Goal: Task Accomplishment & Management: Manage account settings

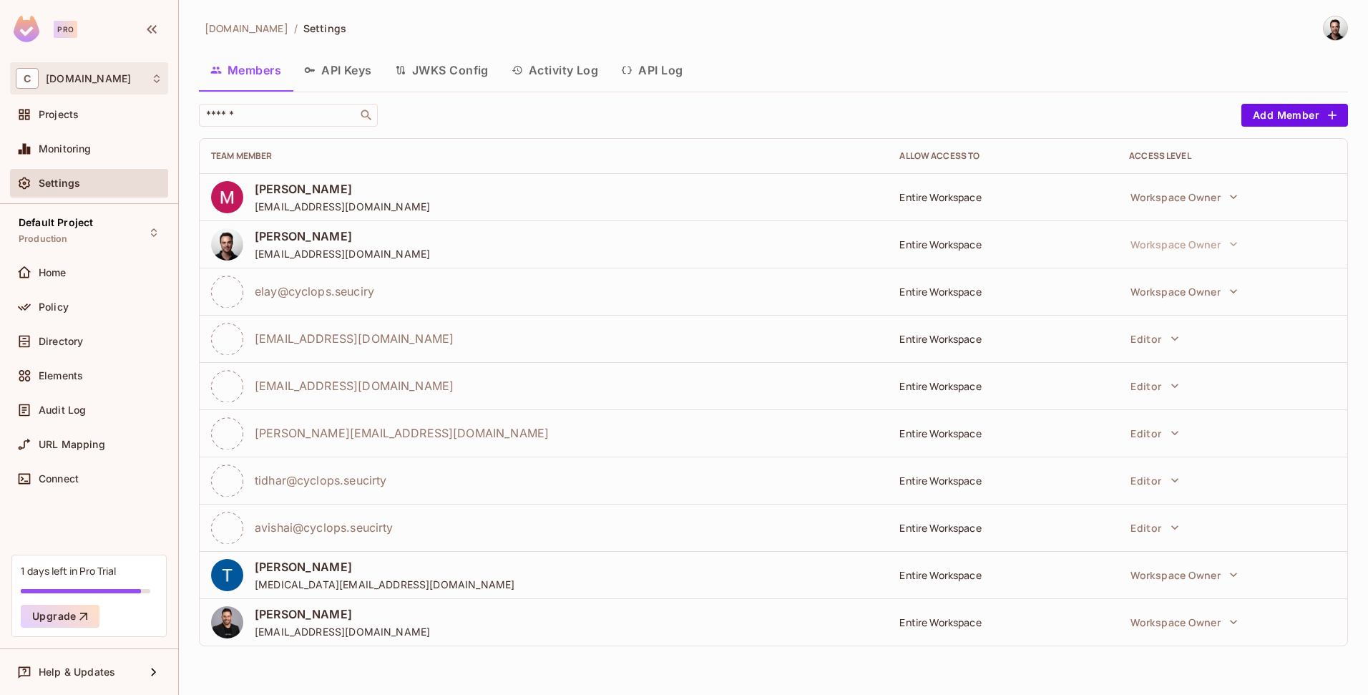
click at [102, 84] on div "C [DOMAIN_NAME]" at bounding box center [89, 78] width 147 height 21
click at [95, 84] on div at bounding box center [684, 347] width 1368 height 695
click at [24, 29] on img at bounding box center [27, 29] width 26 height 26
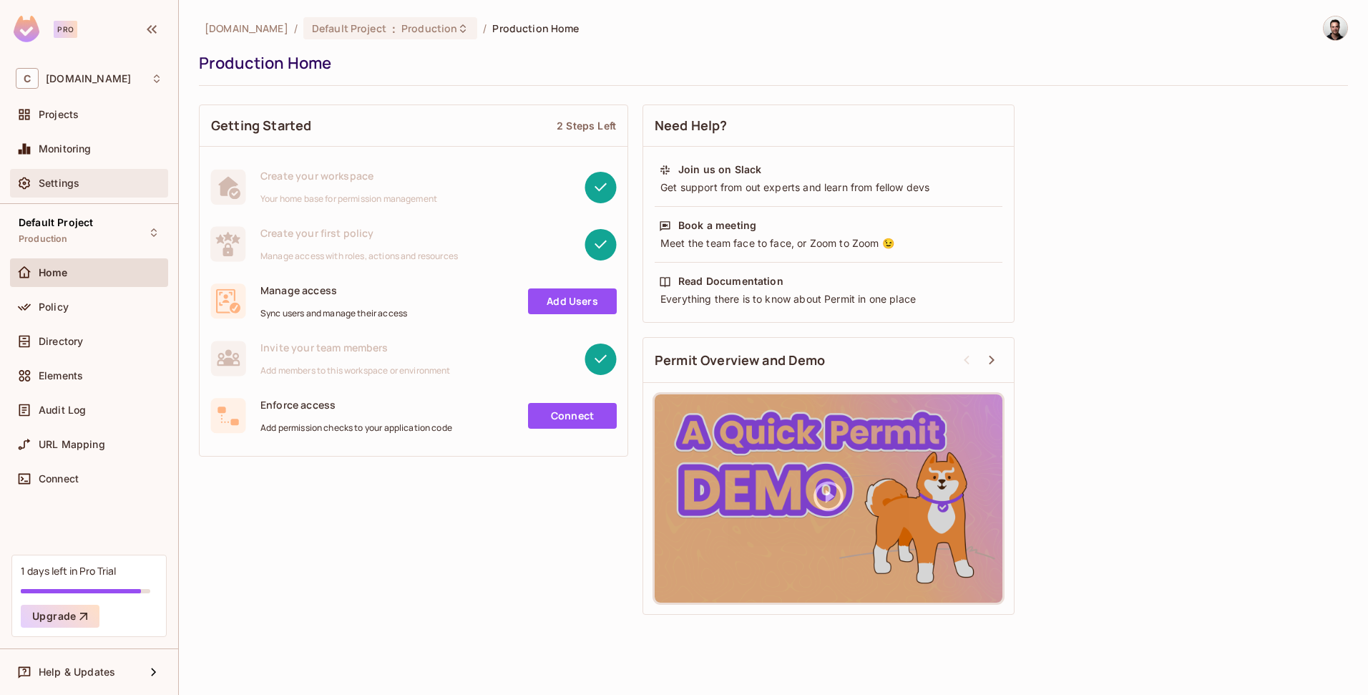
click at [72, 185] on span "Settings" at bounding box center [59, 182] width 41 height 11
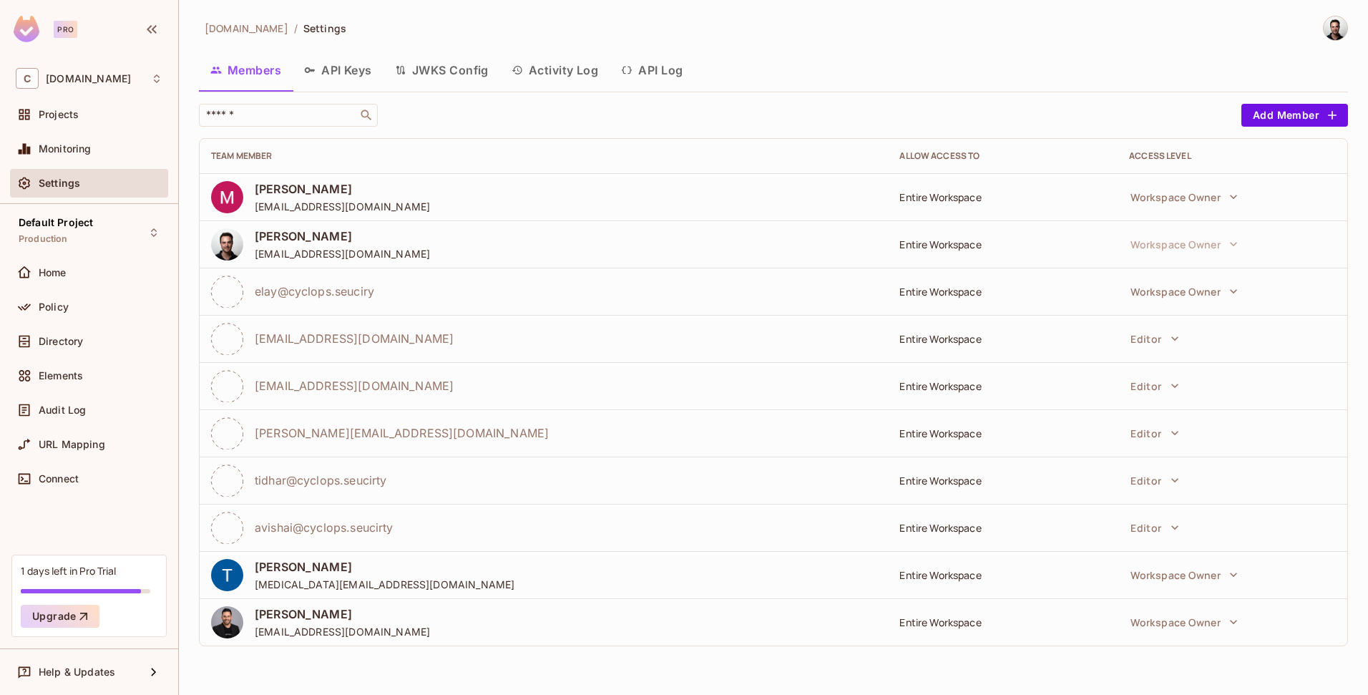
click at [365, 74] on button "API Keys" at bounding box center [338, 70] width 91 height 36
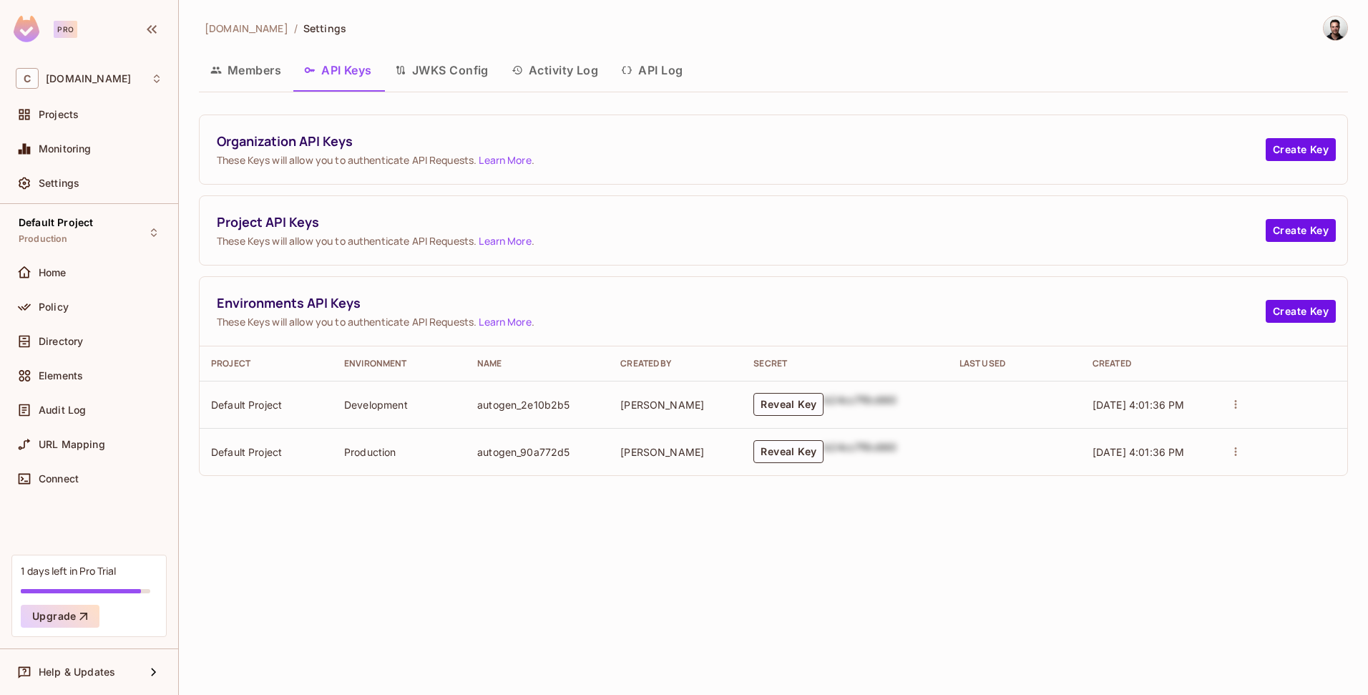
click at [454, 81] on button "JWKS Config" at bounding box center [441, 70] width 117 height 36
